Goal: Task Accomplishment & Management: Use online tool/utility

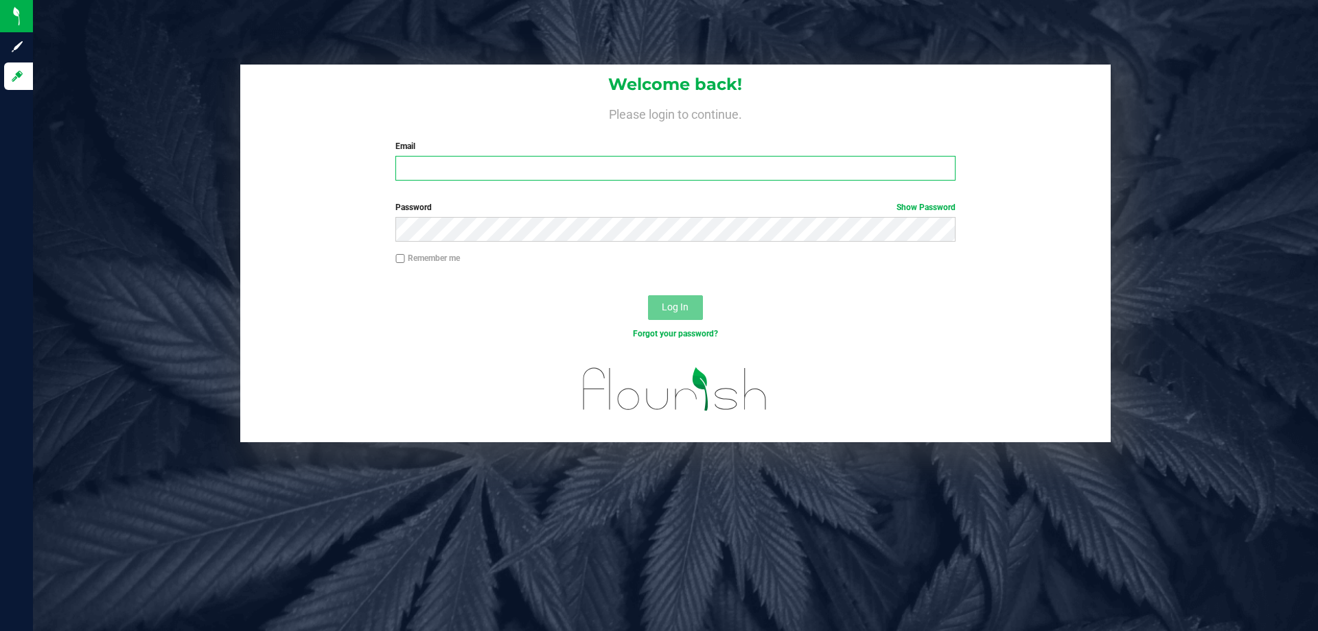
click at [527, 164] on input "Email" at bounding box center [676, 168] width 560 height 25
type input "[EMAIL_ADDRESS][DOMAIN_NAME]"
click at [648, 295] on button "Log In" at bounding box center [675, 307] width 55 height 25
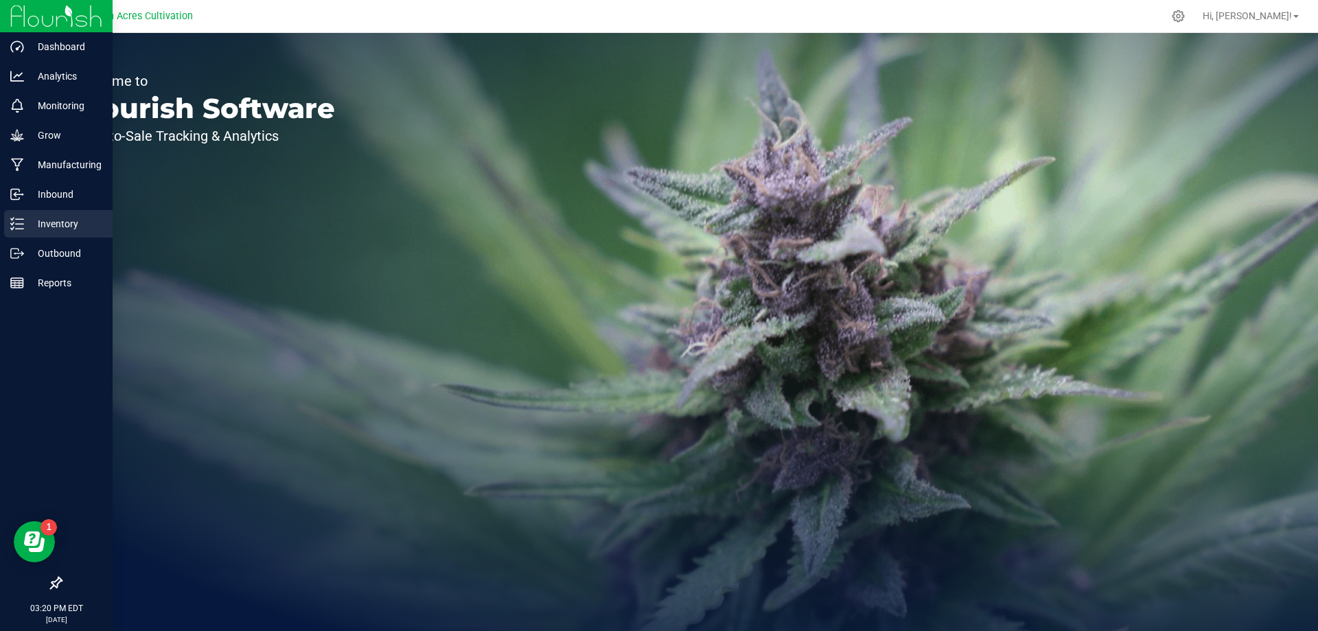
click at [24, 225] on p "Inventory" at bounding box center [65, 224] width 82 height 16
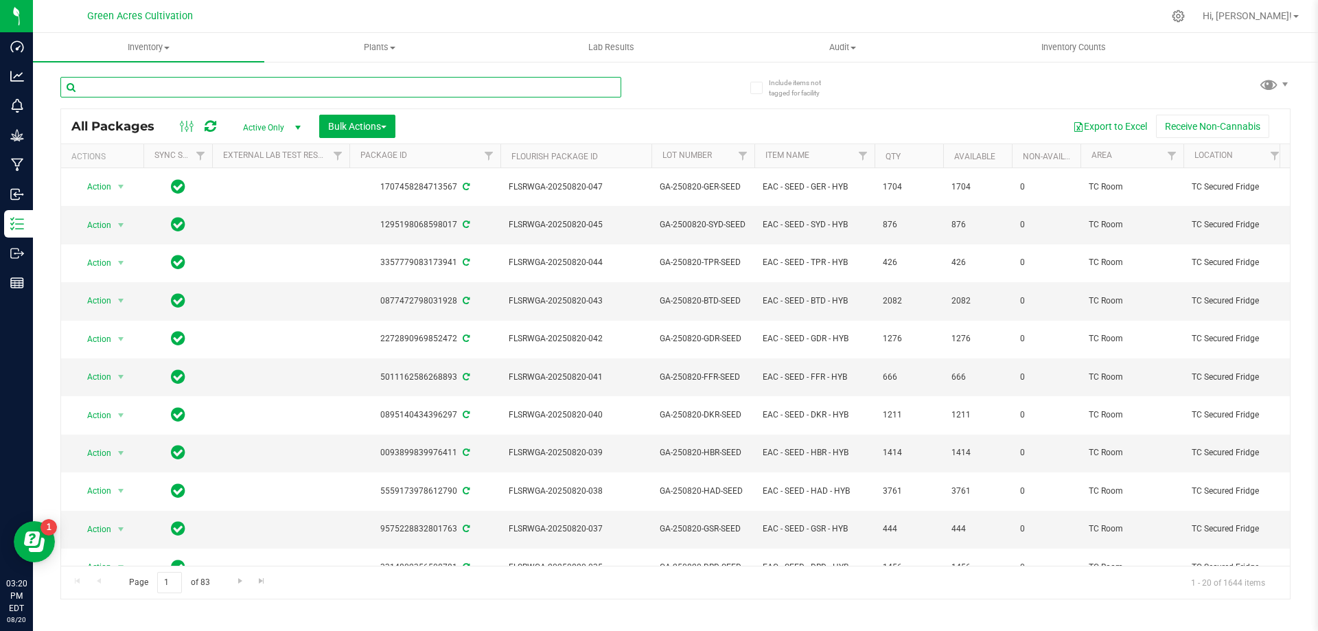
click at [481, 91] on input "text" at bounding box center [340, 87] width 561 height 21
click at [437, 90] on input "text" at bounding box center [340, 87] width 561 height 21
paste input "SN-241213-PBS-08-PKT"
type input "SN-241213-PBS-08-PKT"
